Goal: Information Seeking & Learning: Learn about a topic

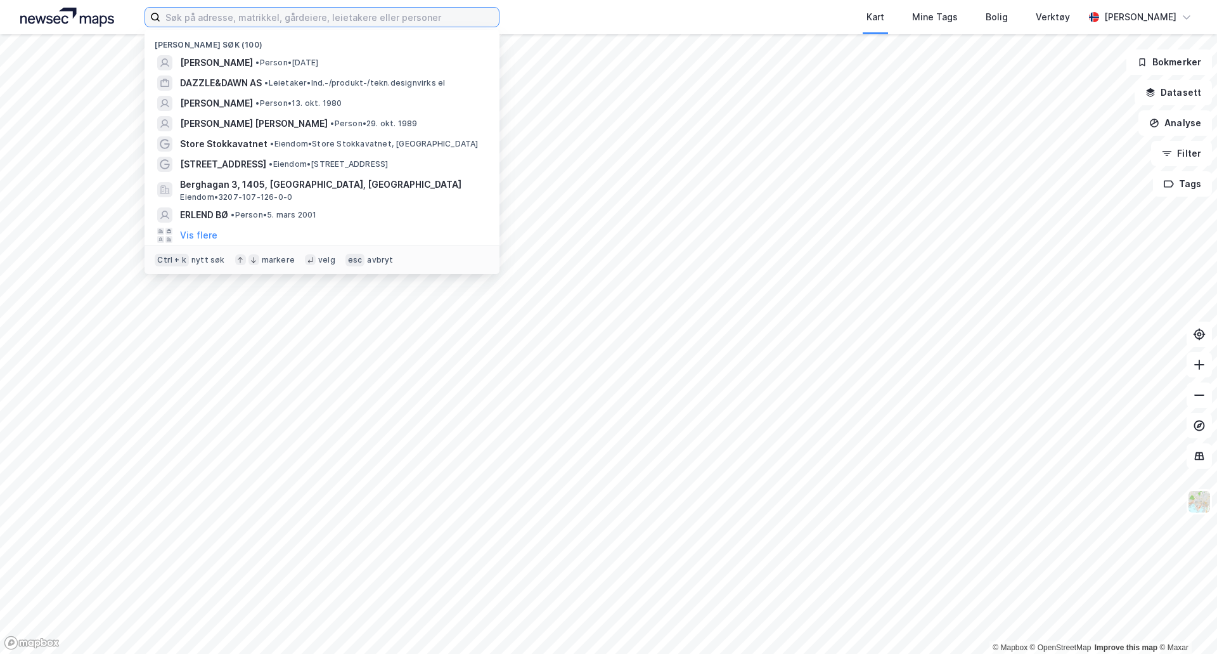
click at [292, 16] on input at bounding box center [329, 17] width 339 height 19
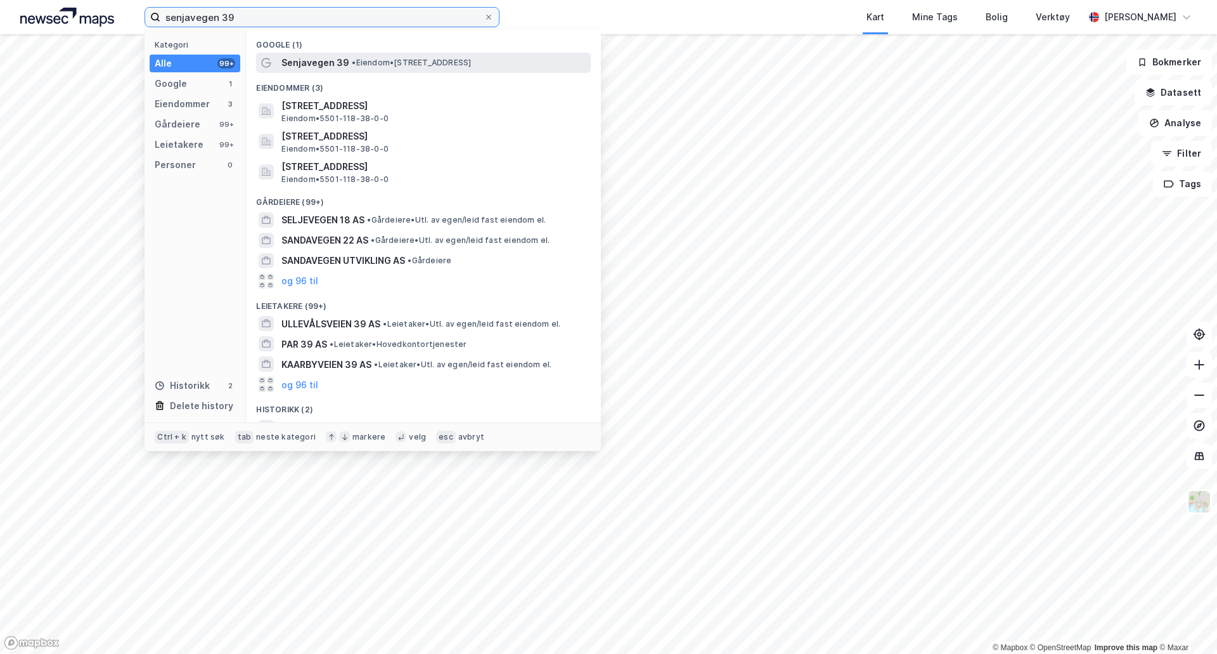
type input "senjavegen 39"
click at [353, 58] on span "•" at bounding box center [354, 63] width 4 height 10
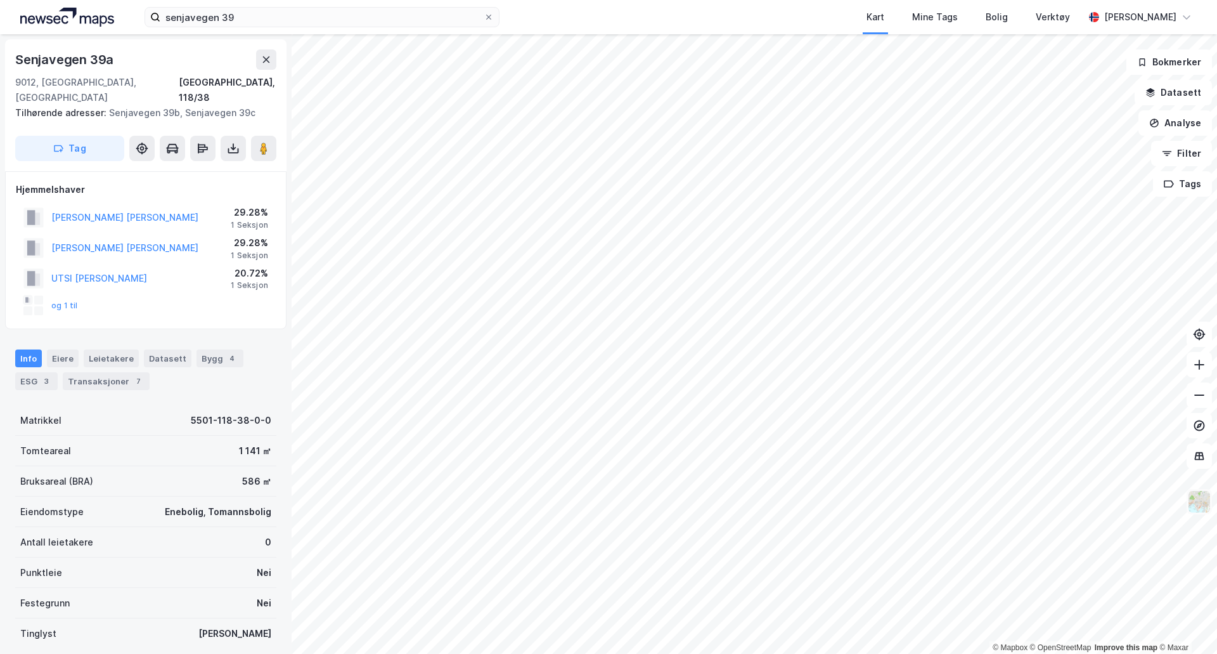
click at [1192, 506] on img at bounding box center [1200, 502] width 24 height 24
drag, startPoint x: 263, startPoint y: 134, endPoint x: 245, endPoint y: 140, distance: 18.6
click at [245, 140] on div "Tag" at bounding box center [145, 148] width 261 height 25
click at [957, 364] on div "© Mapbox © OpenStreetMap Improve this map © [PERSON_NAME][STREET_ADDRESS], 118/…" at bounding box center [608, 344] width 1217 height 620
click at [264, 142] on image at bounding box center [264, 148] width 8 height 13
